Goal: Task Accomplishment & Management: Manage account settings

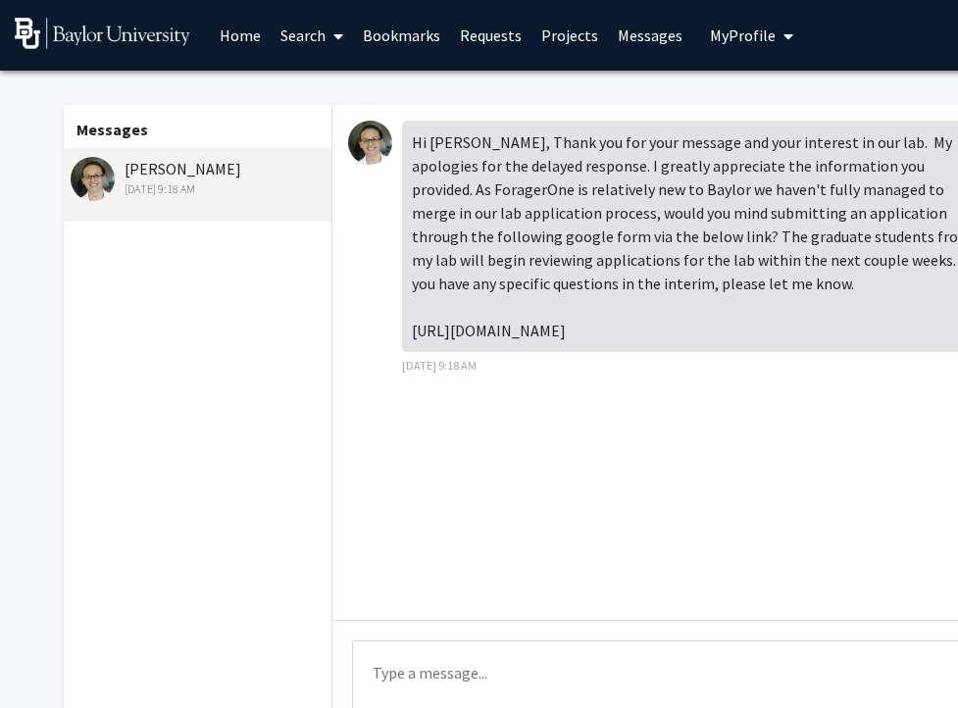
scroll to position [0, 197]
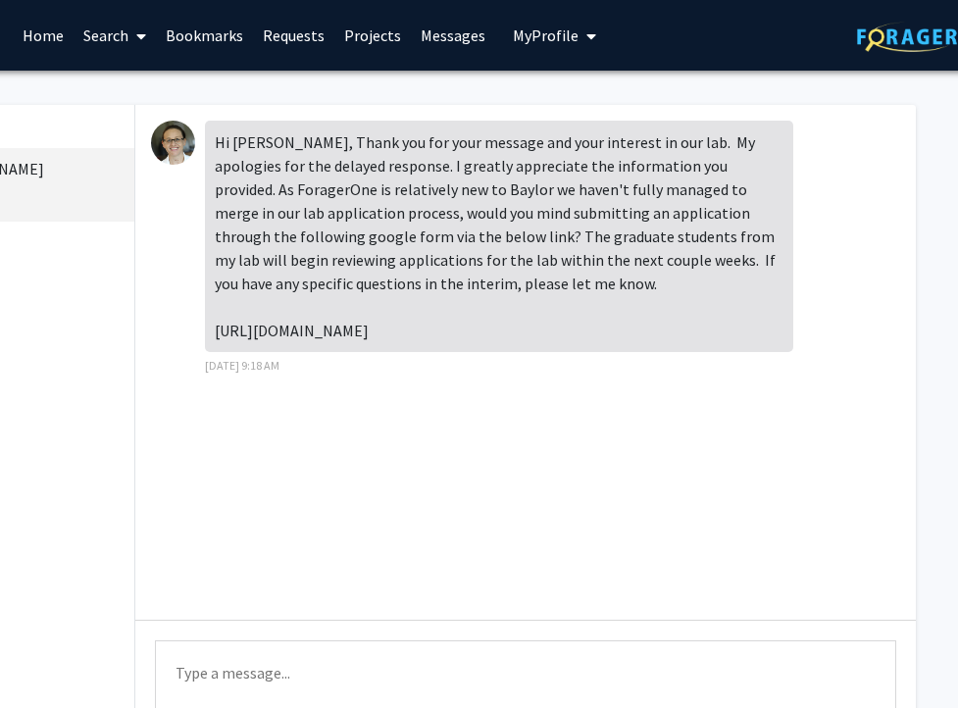
drag, startPoint x: 432, startPoint y: 357, endPoint x: 209, endPoint y: 325, distance: 225.9
click at [209, 325] on div "Hi [PERSON_NAME], Thank you for your message and your interest in our lab. My a…" at bounding box center [499, 236] width 588 height 231
copy div "[URL][DOMAIN_NAME]"
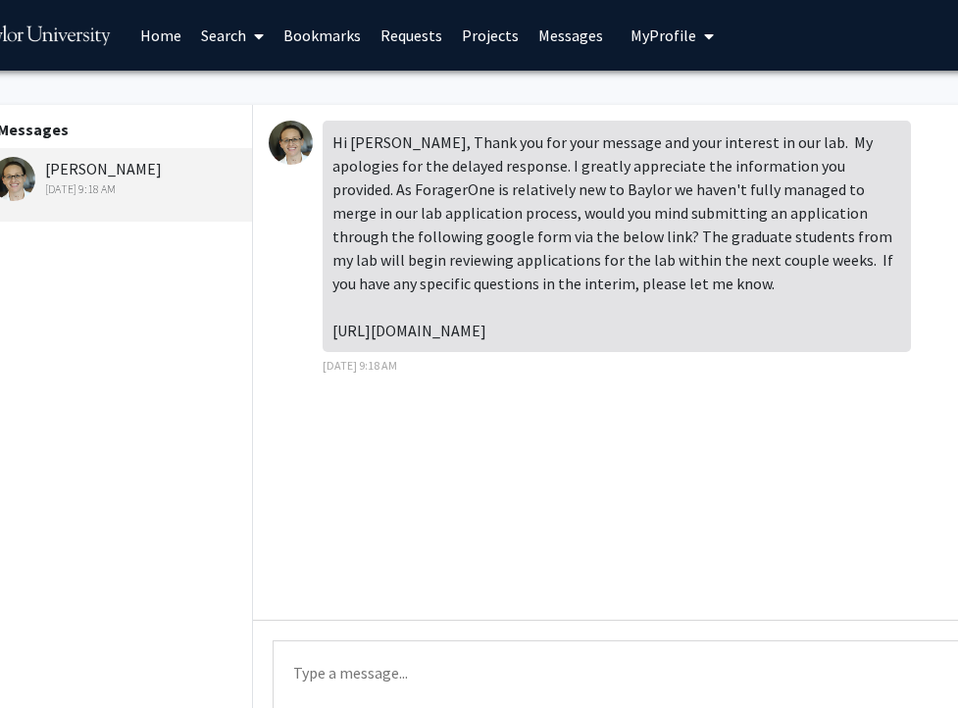
scroll to position [0, 0]
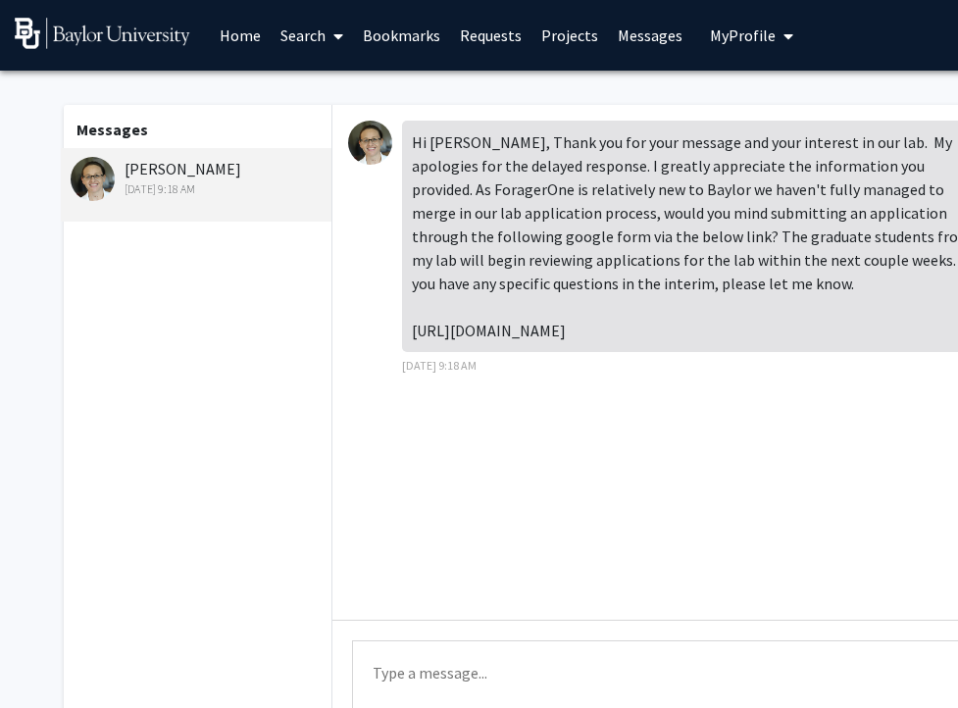
click at [468, 32] on link "Requests" at bounding box center [490, 35] width 81 height 69
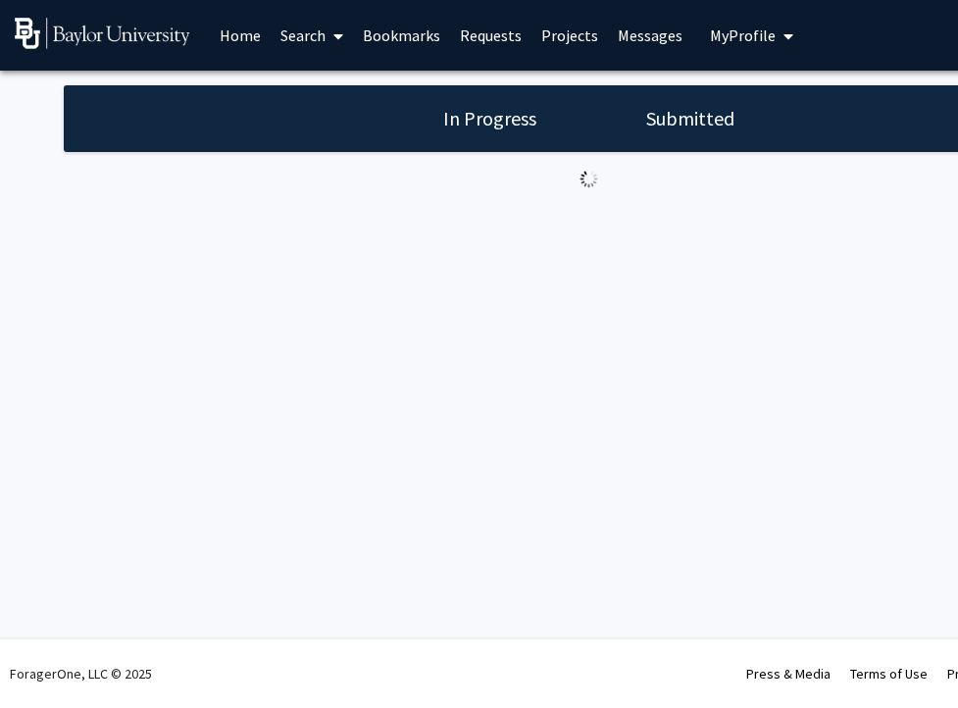
click at [674, 125] on h1 "Submitted" at bounding box center [690, 118] width 100 height 27
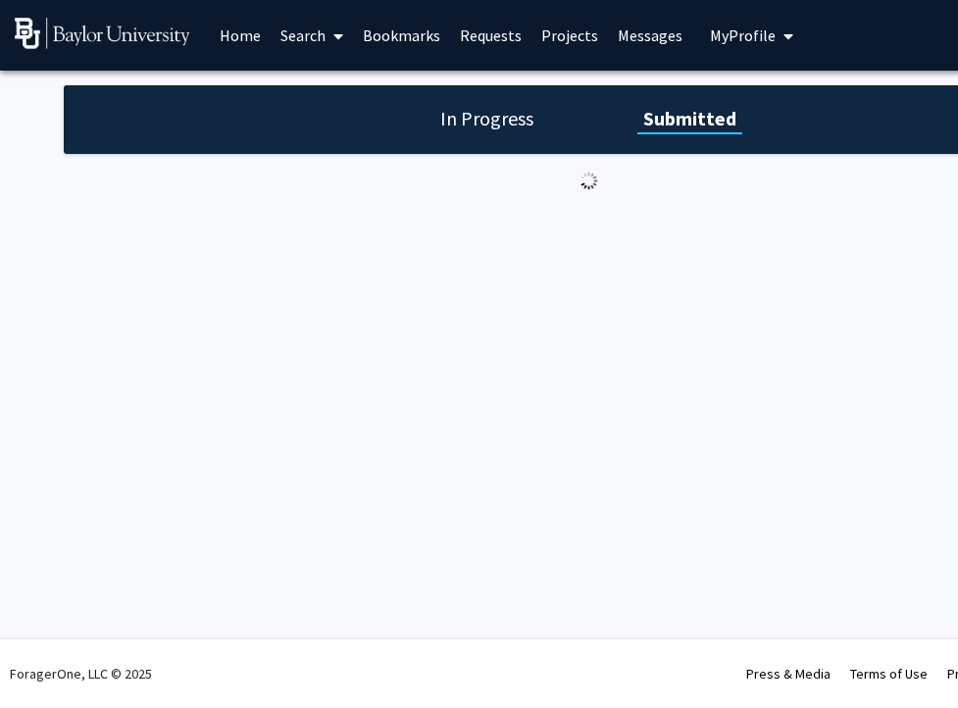
click at [751, 39] on span "My Profile" at bounding box center [743, 35] width 66 height 20
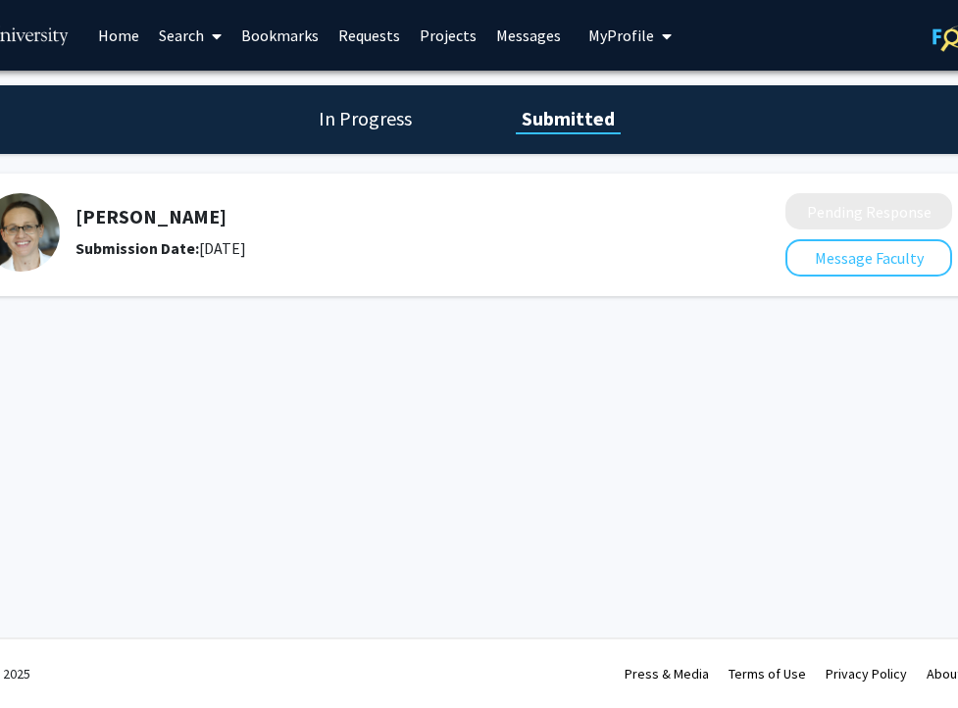
scroll to position [0, 115]
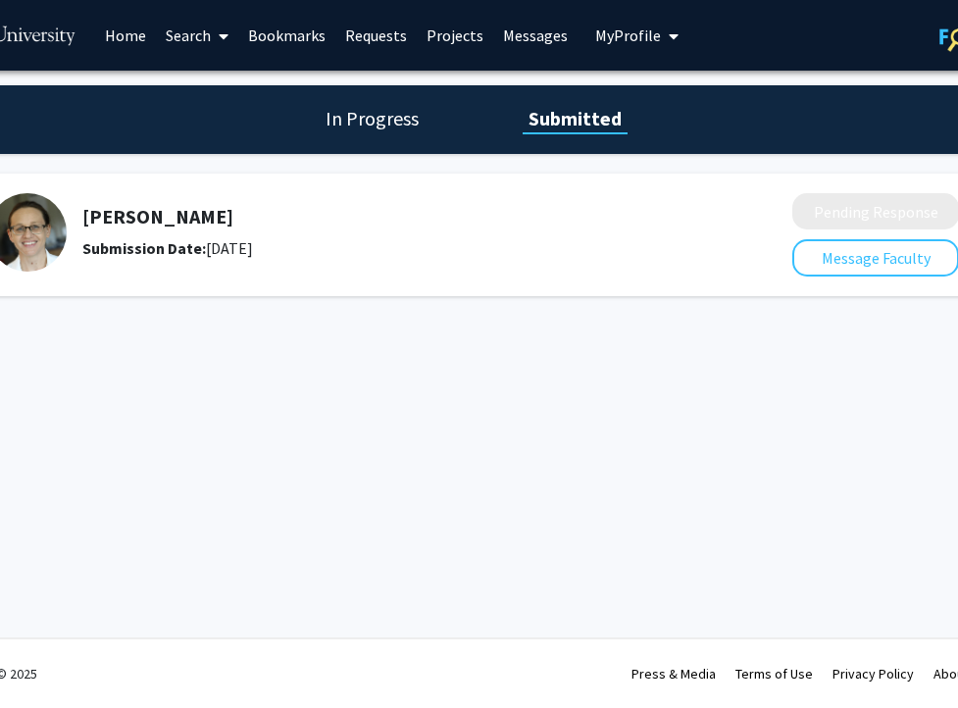
click at [390, 126] on h1 "In Progress" at bounding box center [372, 118] width 105 height 27
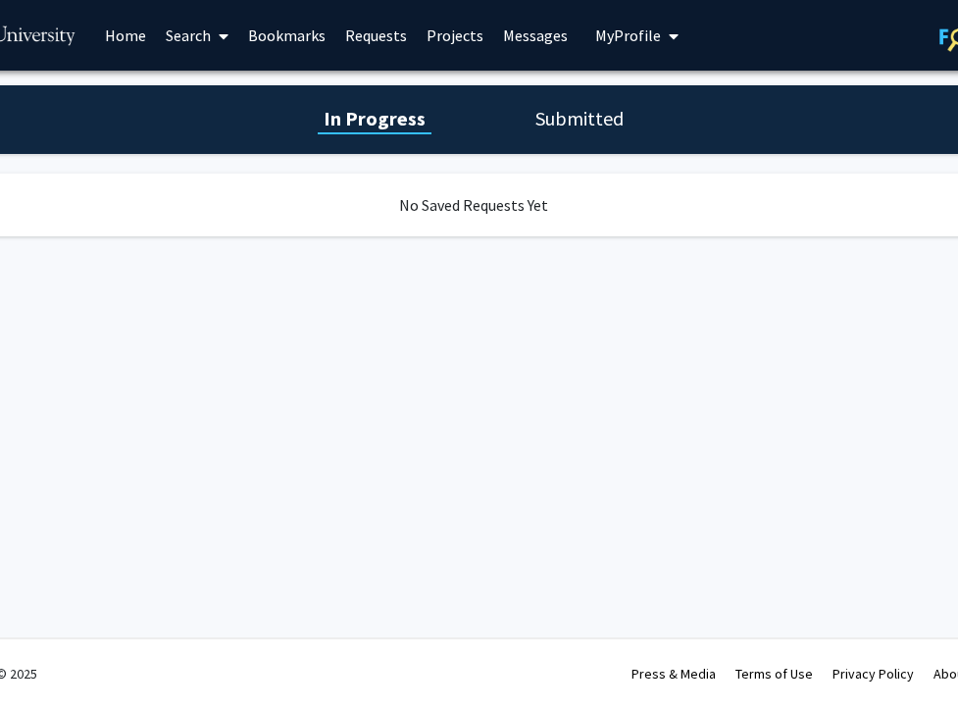
click at [596, 132] on div "In Progress Submitted" at bounding box center [473, 119] width 1049 height 69
click at [594, 111] on h1 "Submitted" at bounding box center [579, 118] width 100 height 27
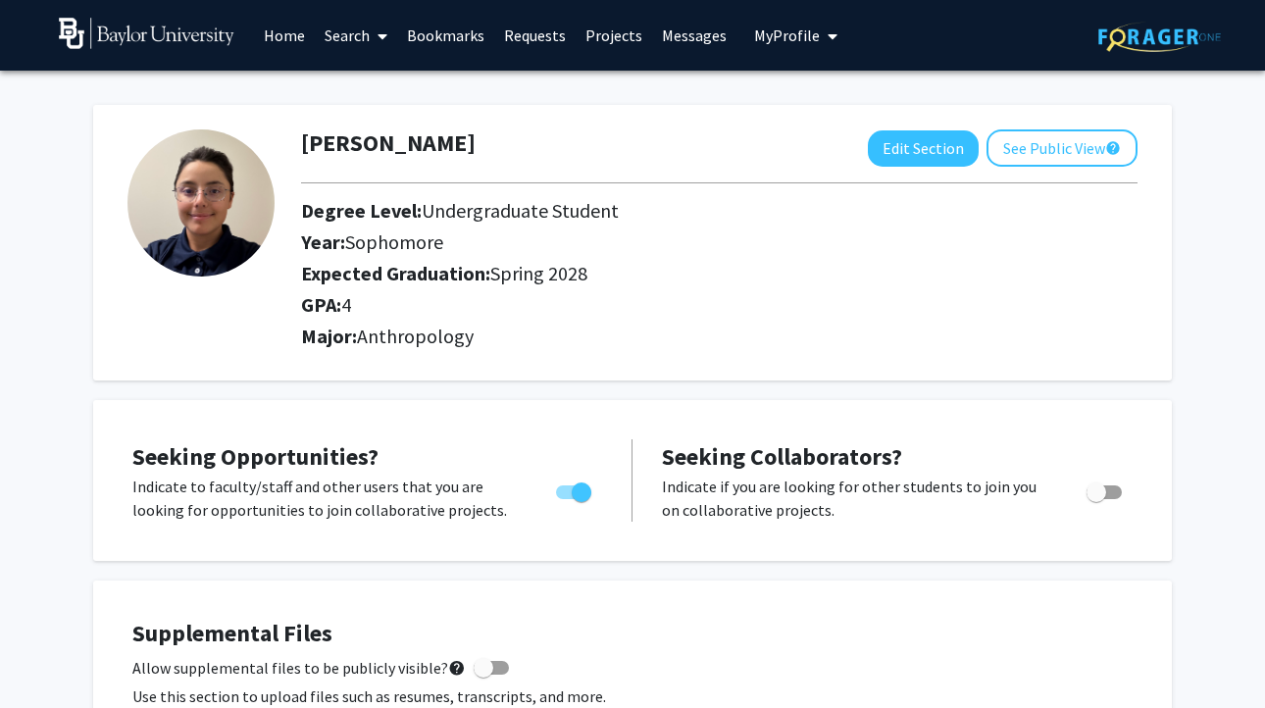
click at [533, 40] on link "Requests" at bounding box center [534, 35] width 81 height 69
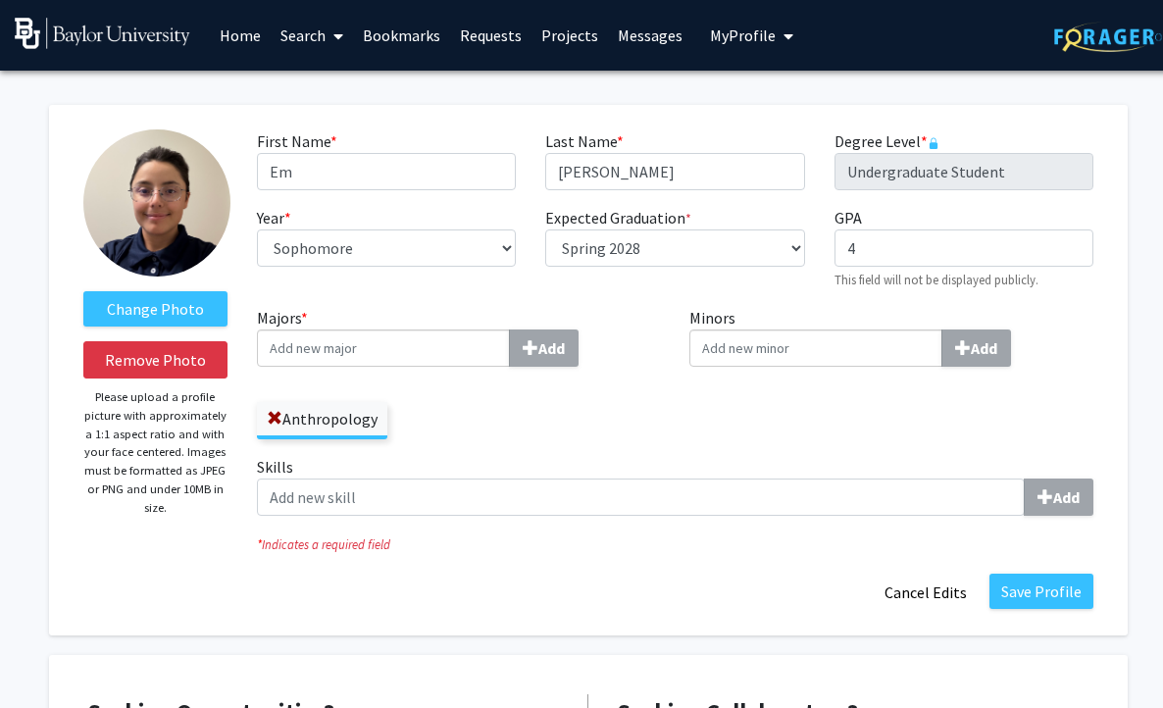
select select "sophomore"
select select "41: spring_2028"
